Goal: Find specific page/section: Find specific page/section

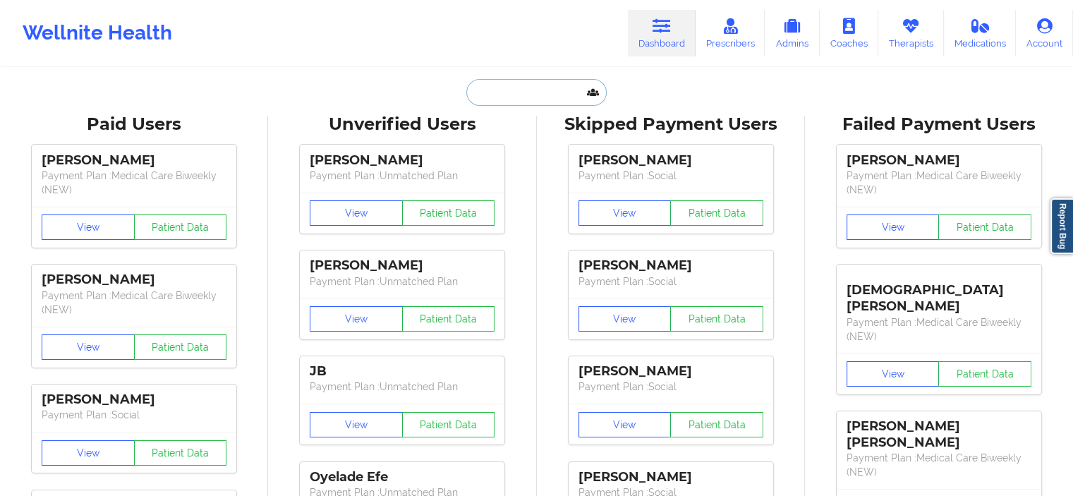
click at [539, 104] on input "text" at bounding box center [536, 92] width 140 height 27
paste input "[EMAIL_ADDRESS][DOMAIN_NAME]"
type input "[EMAIL_ADDRESS][DOMAIN_NAME]"
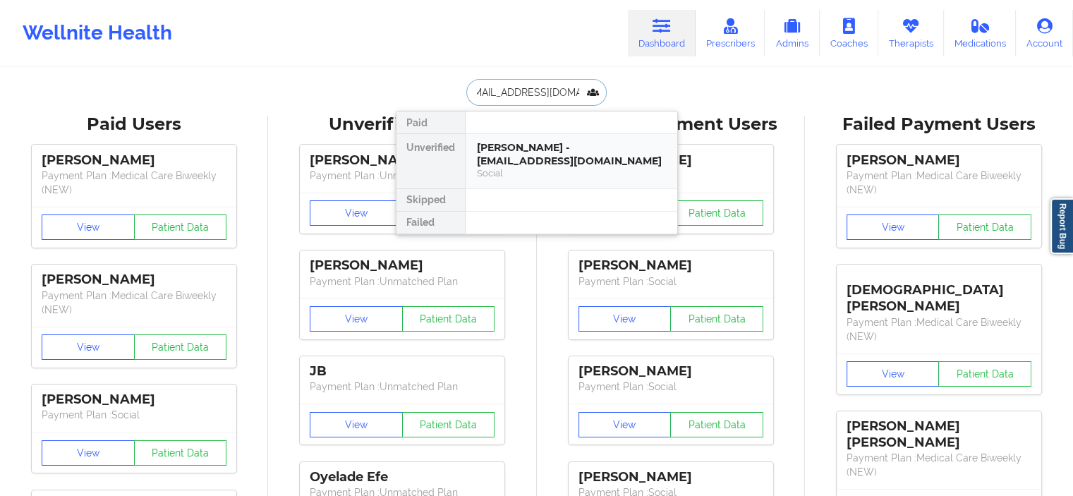
click at [521, 148] on div "[PERSON_NAME] - [EMAIL_ADDRESS][DOMAIN_NAME]" at bounding box center [571, 154] width 189 height 26
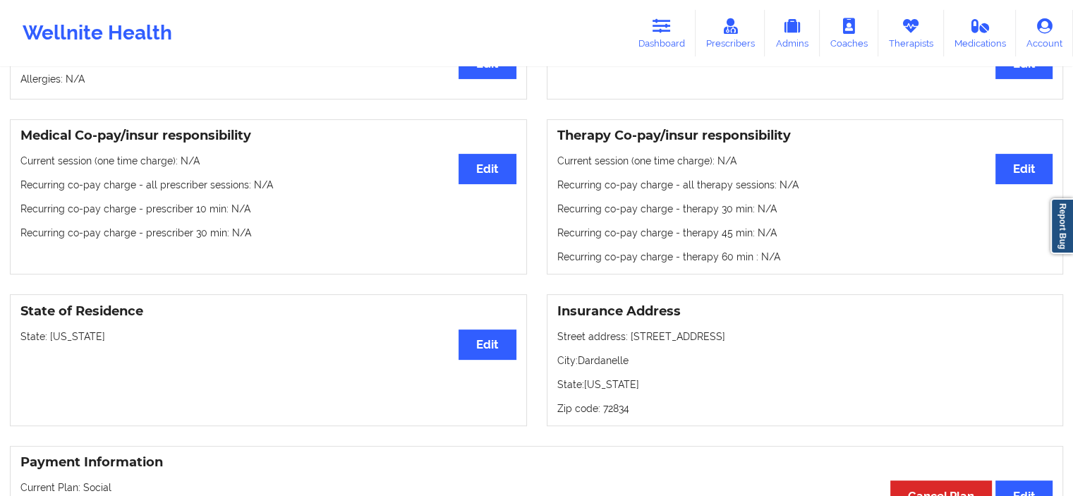
scroll to position [380, 0]
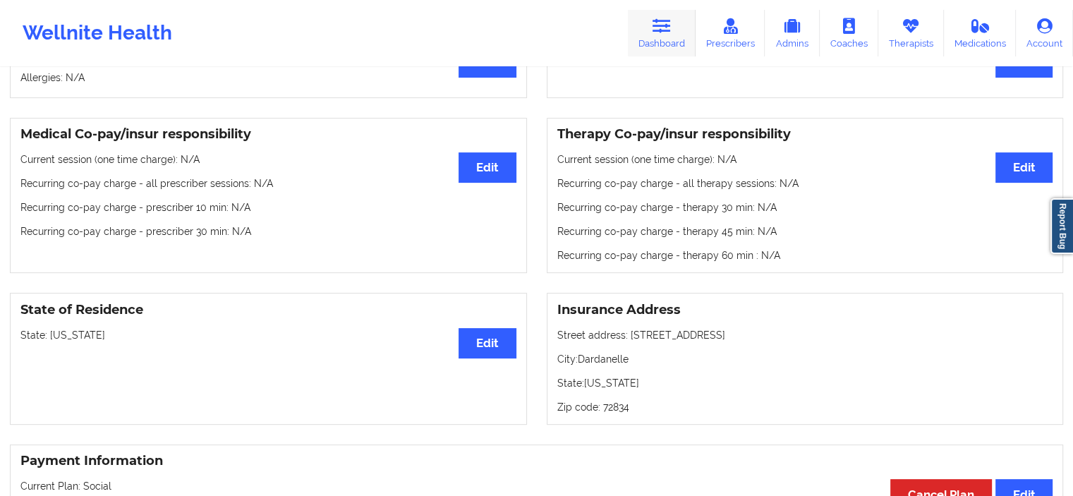
click at [666, 33] on icon at bounding box center [662, 26] width 18 height 16
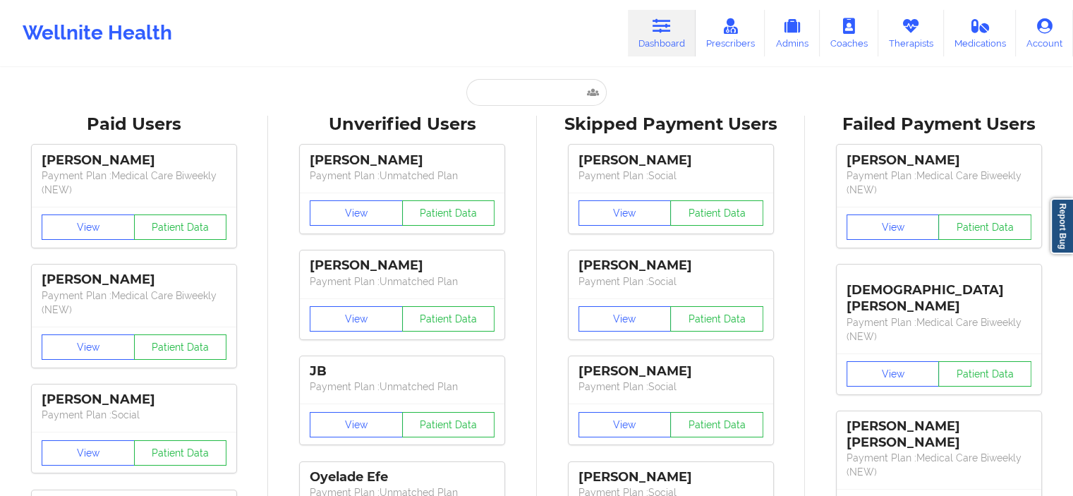
click at [531, 96] on input "text" at bounding box center [536, 92] width 140 height 27
paste input "[EMAIL_ADDRESS][DOMAIN_NAME]"
type input "[EMAIL_ADDRESS][DOMAIN_NAME]"
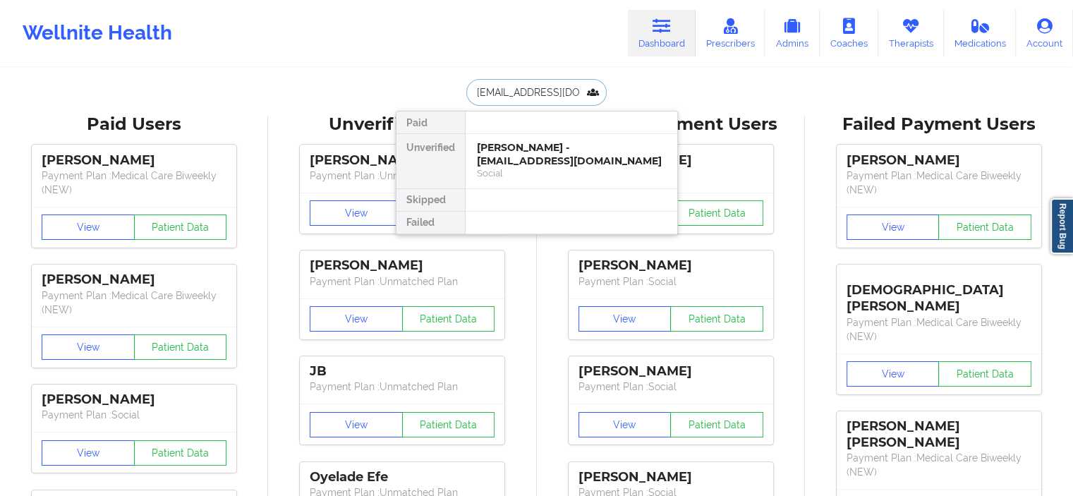
scroll to position [0, 14]
click at [531, 174] on div "Social" at bounding box center [571, 173] width 189 height 12
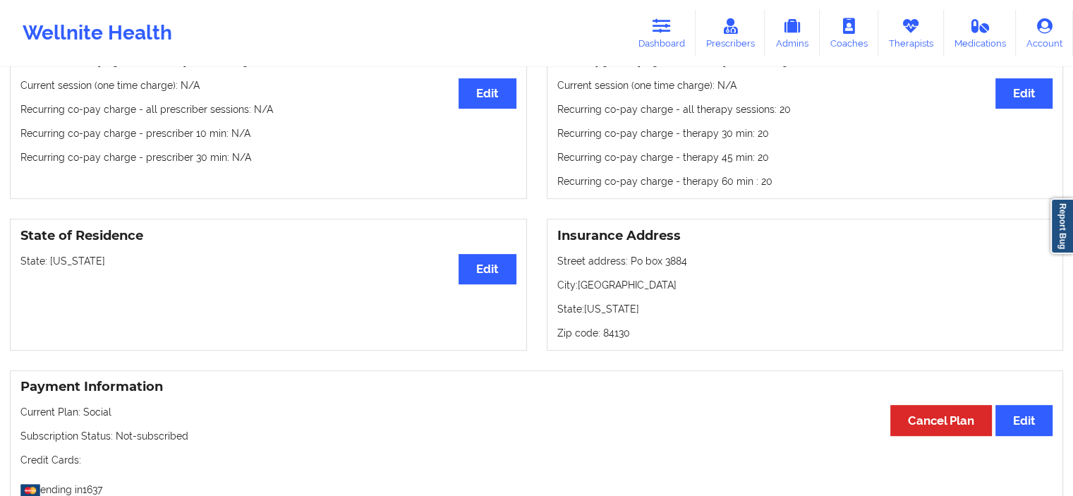
scroll to position [458, 0]
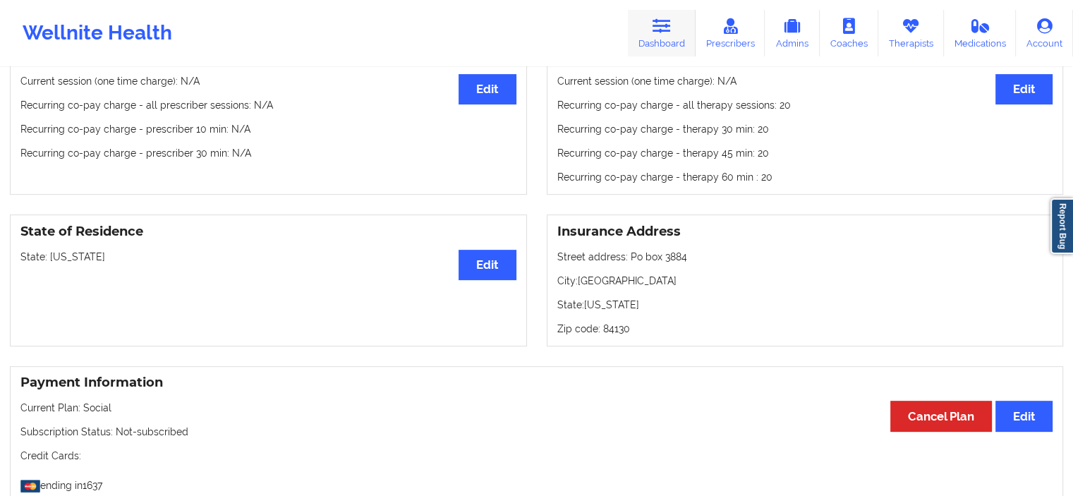
click at [655, 20] on icon at bounding box center [662, 26] width 18 height 16
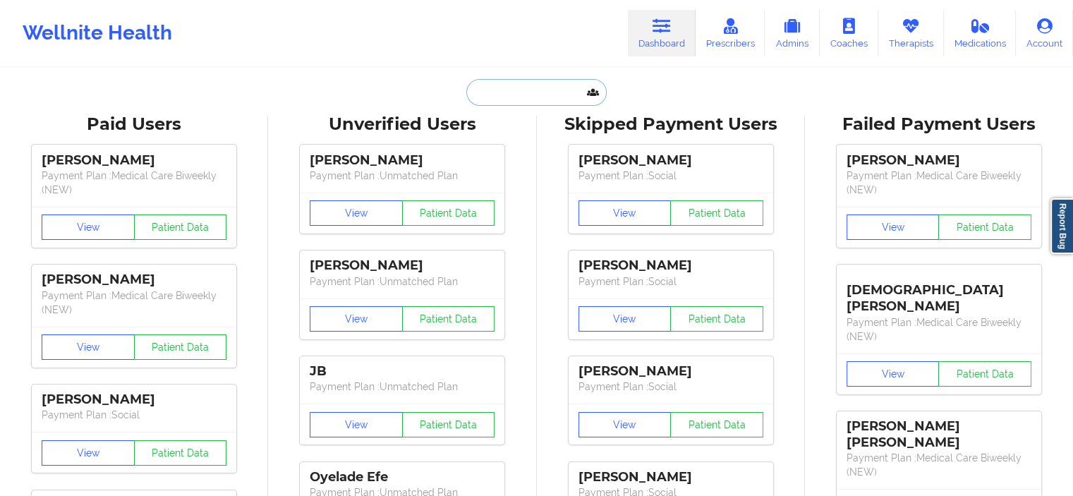
click at [555, 94] on input "text" at bounding box center [536, 92] width 140 height 27
paste input "[EMAIL_ADDRESS][DOMAIN_NAME]"
type input "[EMAIL_ADDRESS][DOMAIN_NAME]"
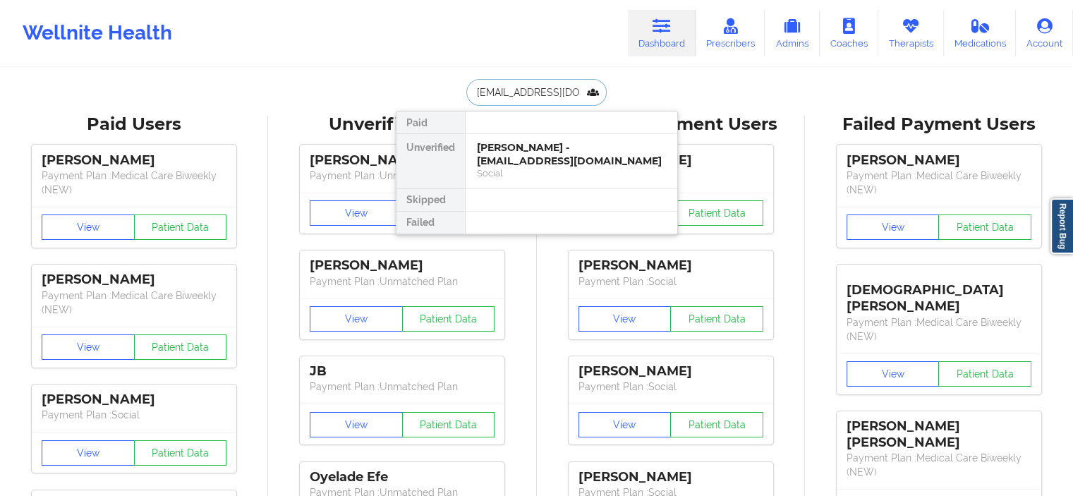
scroll to position [0, 6]
click at [557, 161] on div "[PERSON_NAME] [PERSON_NAME] - [EMAIL_ADDRESS][DOMAIN_NAME]" at bounding box center [571, 154] width 189 height 26
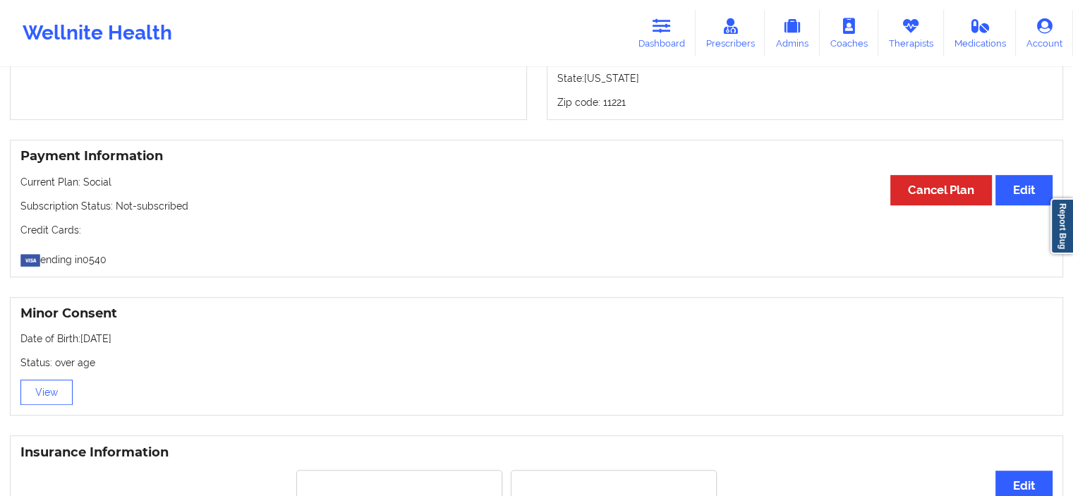
scroll to position [710, 0]
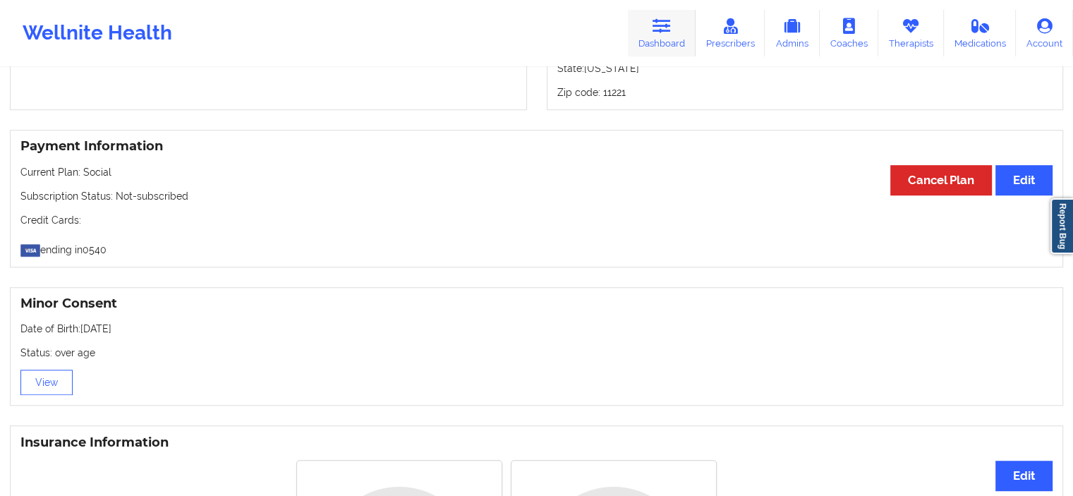
click at [669, 18] on icon at bounding box center [662, 26] width 18 height 16
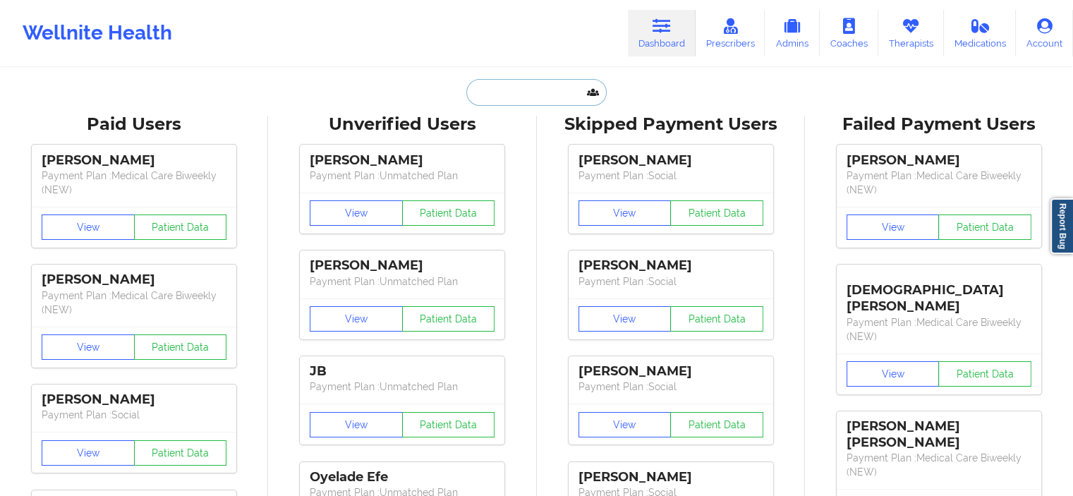
click at [501, 101] on input "text" at bounding box center [536, 92] width 140 height 27
paste input "[EMAIL_ADDRESS][DOMAIN_NAME]"
type input "[EMAIL_ADDRESS][DOMAIN_NAME]"
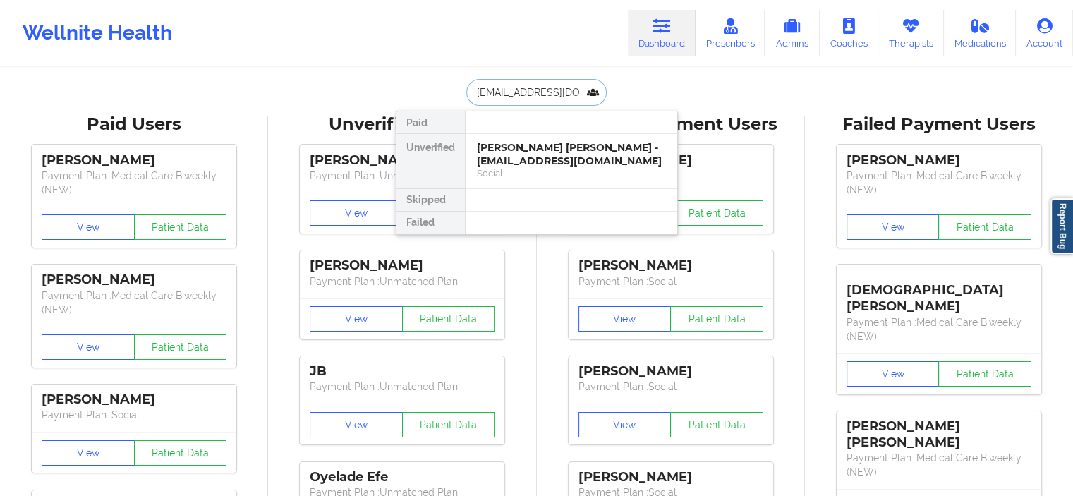
scroll to position [0, 13]
click at [553, 150] on div "[PERSON_NAME] - [EMAIL_ADDRESS][DOMAIN_NAME]" at bounding box center [571, 154] width 189 height 26
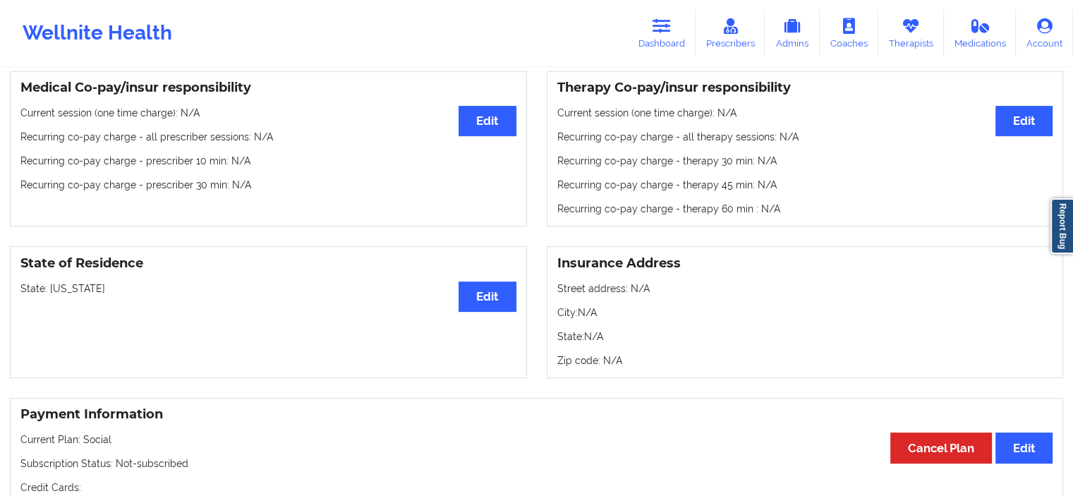
scroll to position [446, 0]
